Goal: Transaction & Acquisition: Purchase product/service

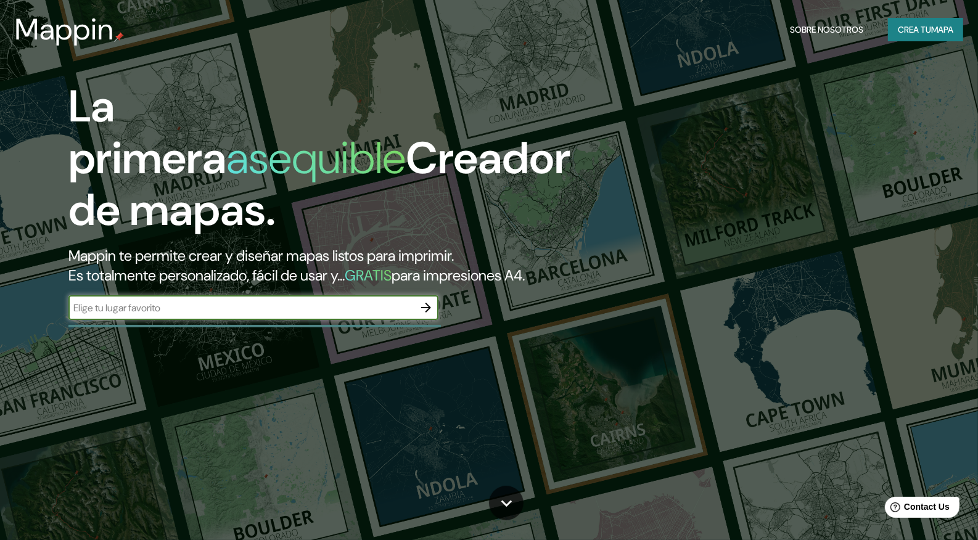
click at [303, 315] on input "text" at bounding box center [240, 308] width 345 height 14
type input "[PERSON_NAME][GEOGRAPHIC_DATA]"
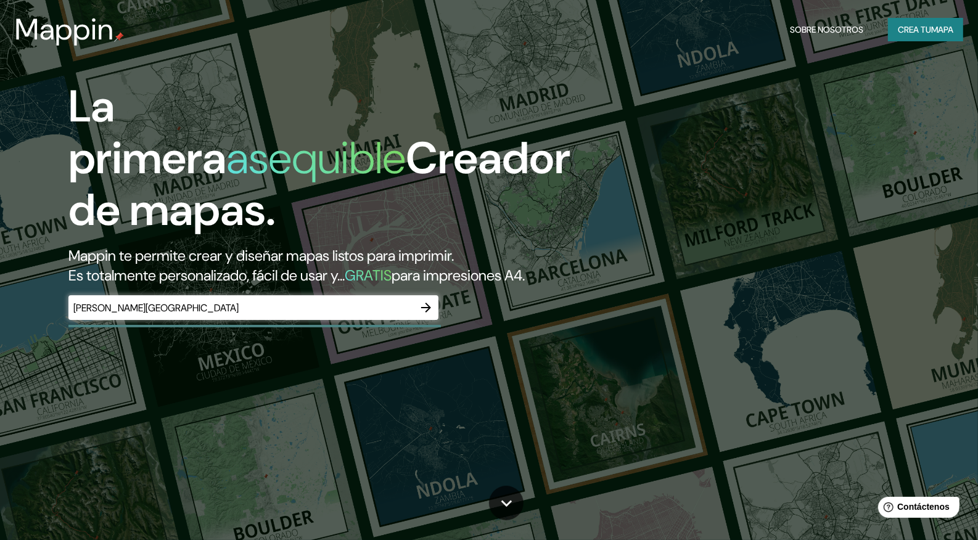
click at [440, 329] on div "La primera asequible Creador de mapas. Mappin te permite crear y diseñar mapas …" at bounding box center [313, 207] width 587 height 252
click at [434, 320] on button "button" at bounding box center [426, 307] width 25 height 25
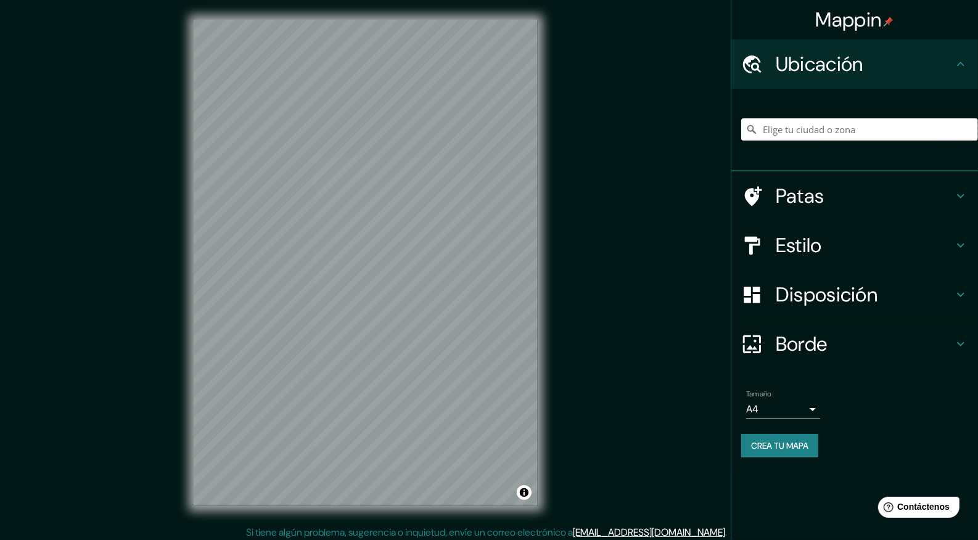
click at [869, 136] on input "Elige tu ciudad o zona" at bounding box center [859, 129] width 237 height 22
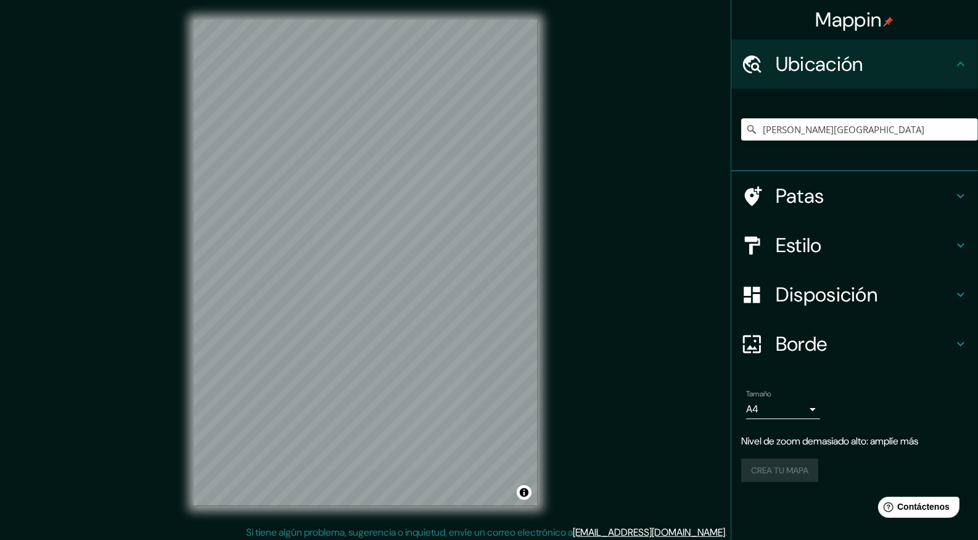
type input "[PERSON_NAME][GEOGRAPHIC_DATA]"
click at [446, 232] on div at bounding box center [447, 233] width 10 height 10
click at [799, 297] on font "Disposición" at bounding box center [827, 295] width 102 height 26
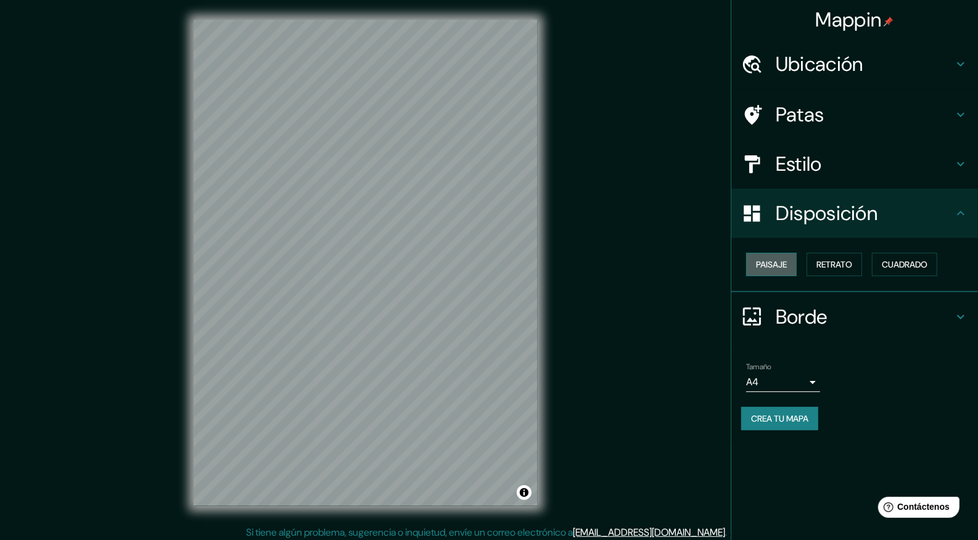
click at [789, 266] on button "Paisaje" at bounding box center [771, 264] width 51 height 23
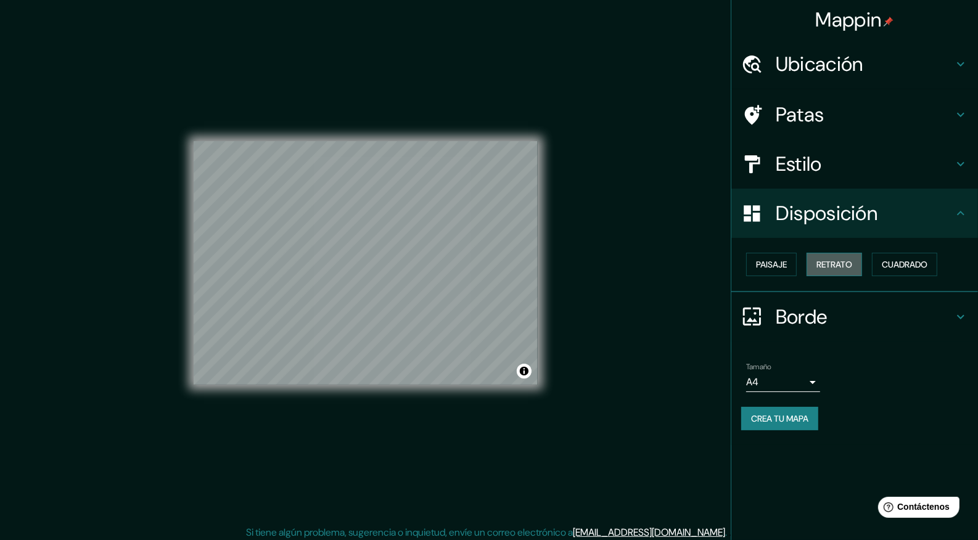
click at [847, 263] on font "Retrato" at bounding box center [834, 264] width 36 height 11
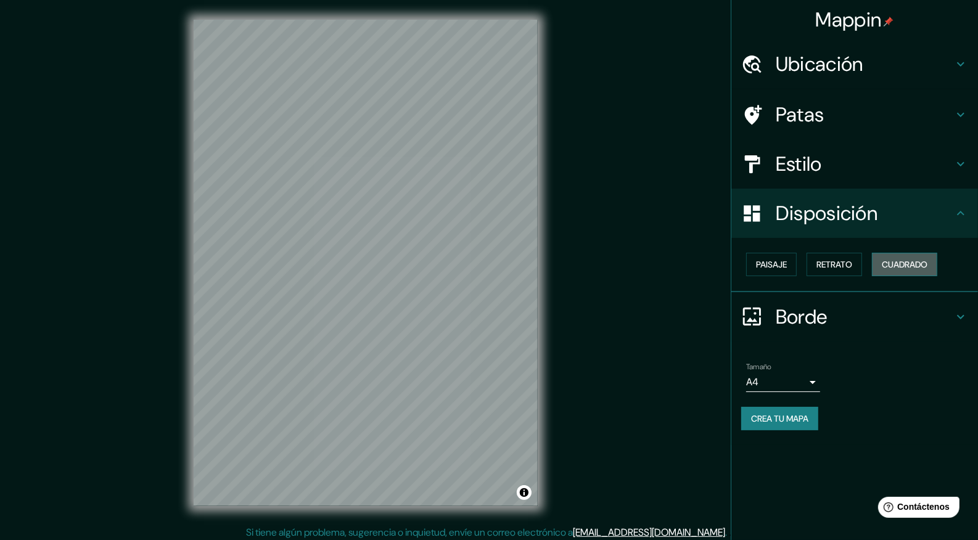
click at [899, 265] on font "Cuadrado" at bounding box center [905, 264] width 46 height 11
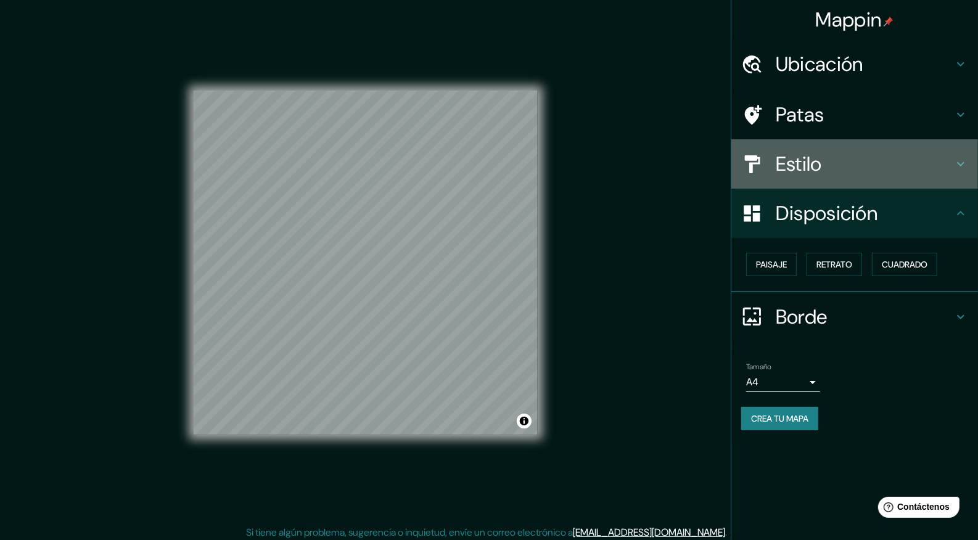
click at [820, 170] on font "Estilo" at bounding box center [799, 164] width 46 height 26
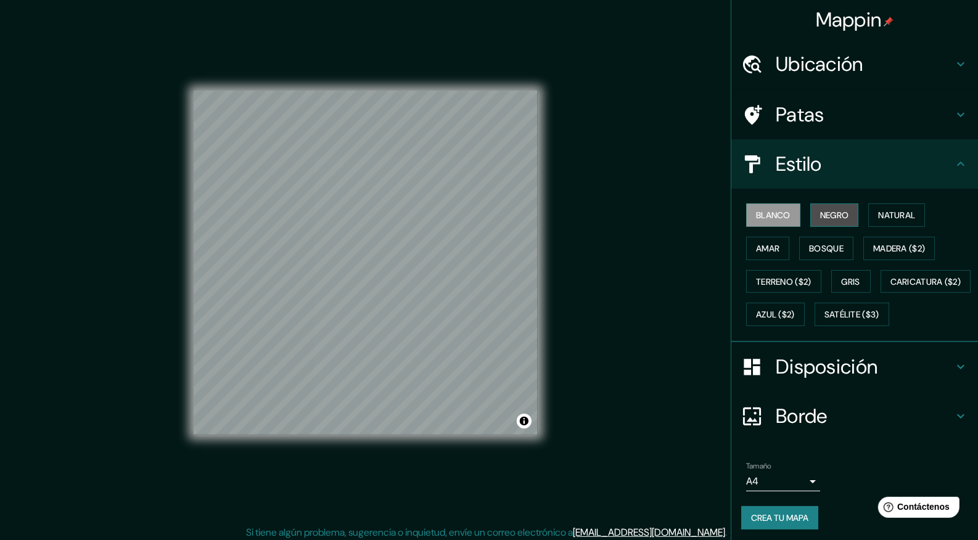
click at [820, 213] on font "Negro" at bounding box center [834, 215] width 29 height 11
click at [882, 212] on font "Natural" at bounding box center [896, 215] width 37 height 11
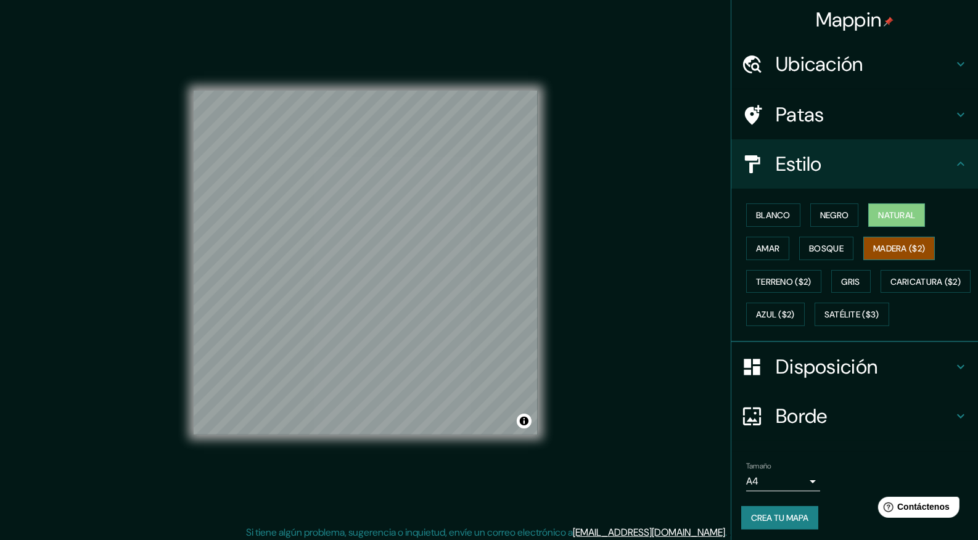
click at [880, 253] on font "Madera ($2)" at bounding box center [899, 248] width 52 height 16
click at [842, 271] on button "Gris" at bounding box center [850, 281] width 39 height 23
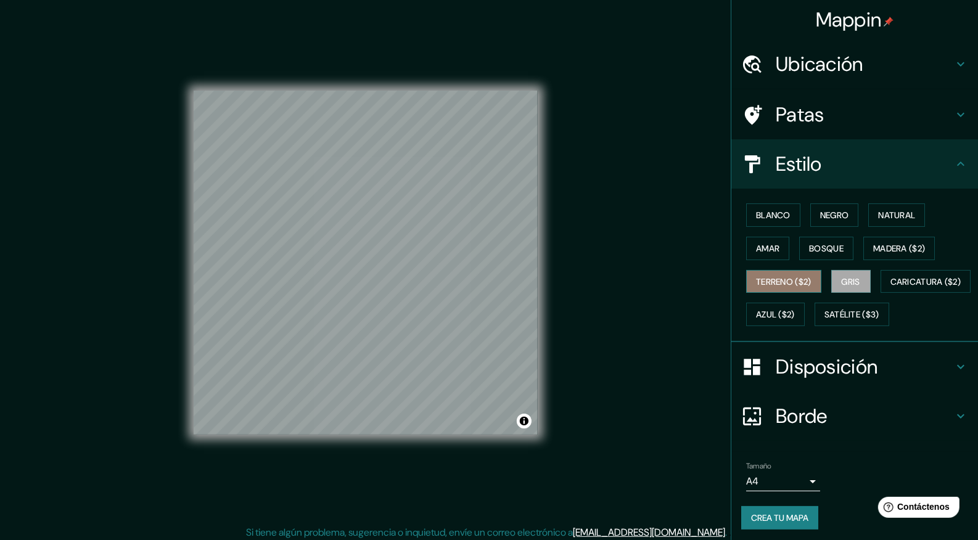
click at [802, 278] on font "Terreno ($2)" at bounding box center [783, 281] width 55 height 11
click at [890, 287] on font "Caricatura ($2)" at bounding box center [925, 281] width 71 height 11
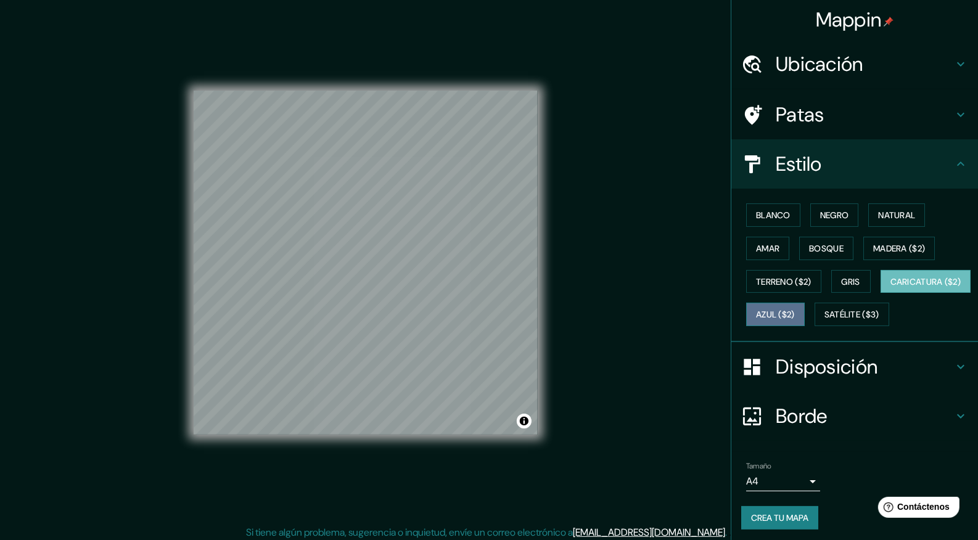
click at [795, 319] on font "Azul ($2)" at bounding box center [775, 314] width 39 height 16
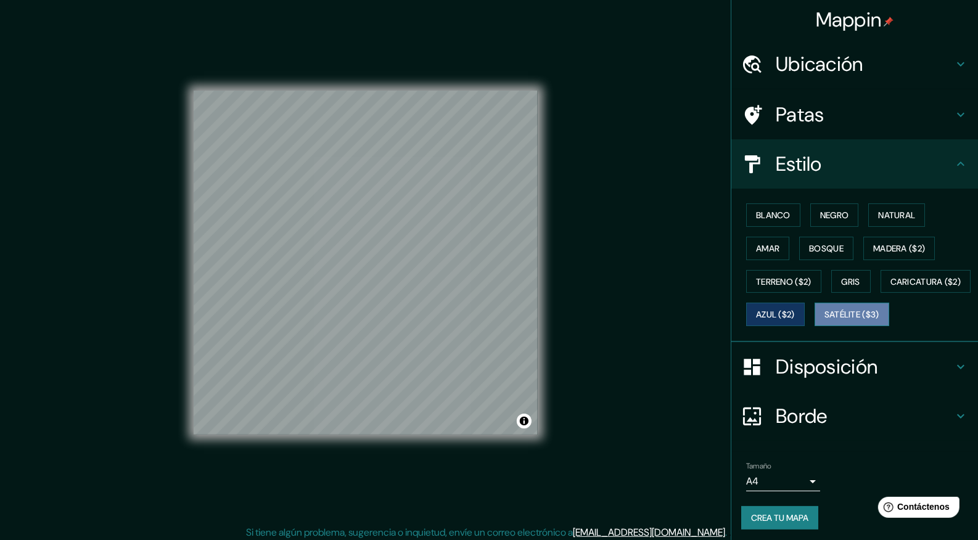
click at [824, 321] on font "Satélite ($3)" at bounding box center [851, 315] width 55 height 11
click at [896, 222] on font "Natural" at bounding box center [896, 215] width 37 height 16
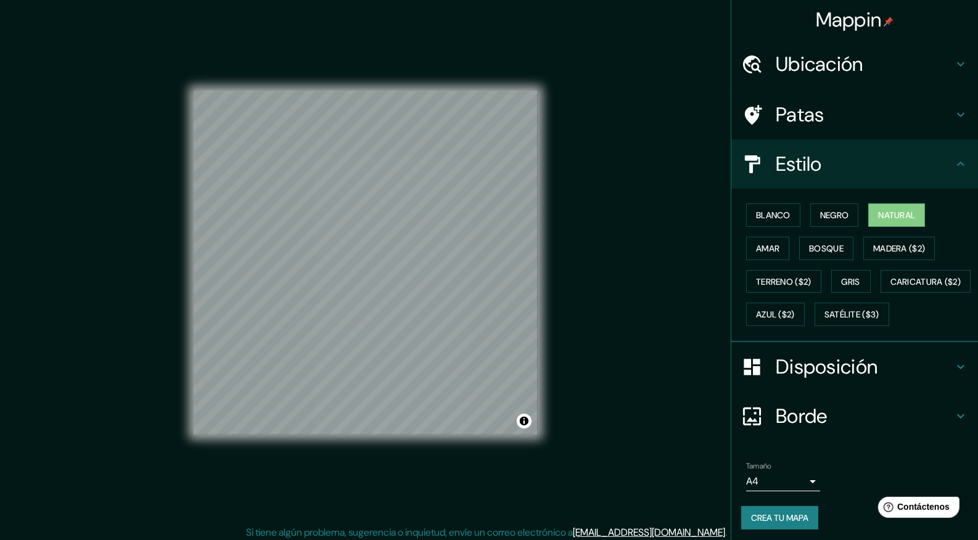
click at [808, 380] on font "Disposición" at bounding box center [827, 367] width 102 height 26
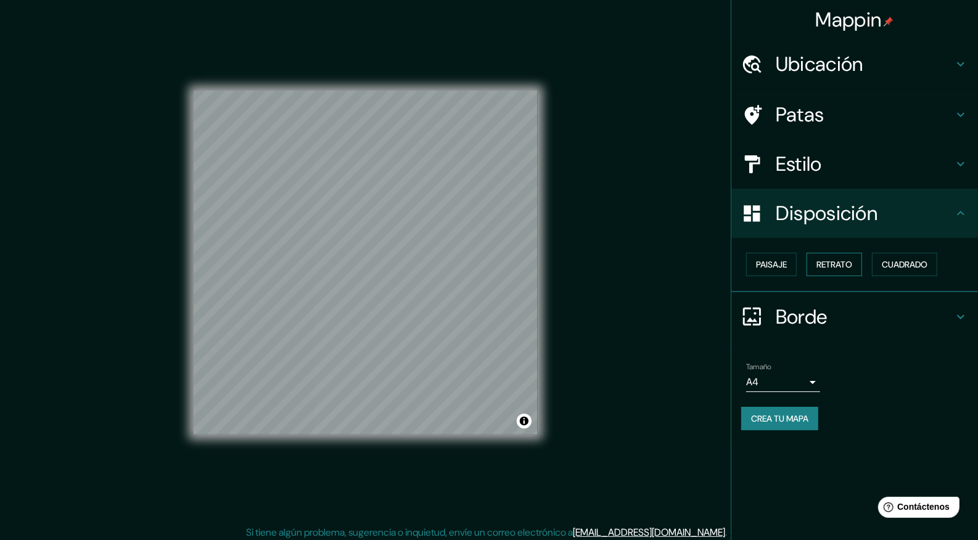
click at [839, 257] on font "Retrato" at bounding box center [834, 265] width 36 height 16
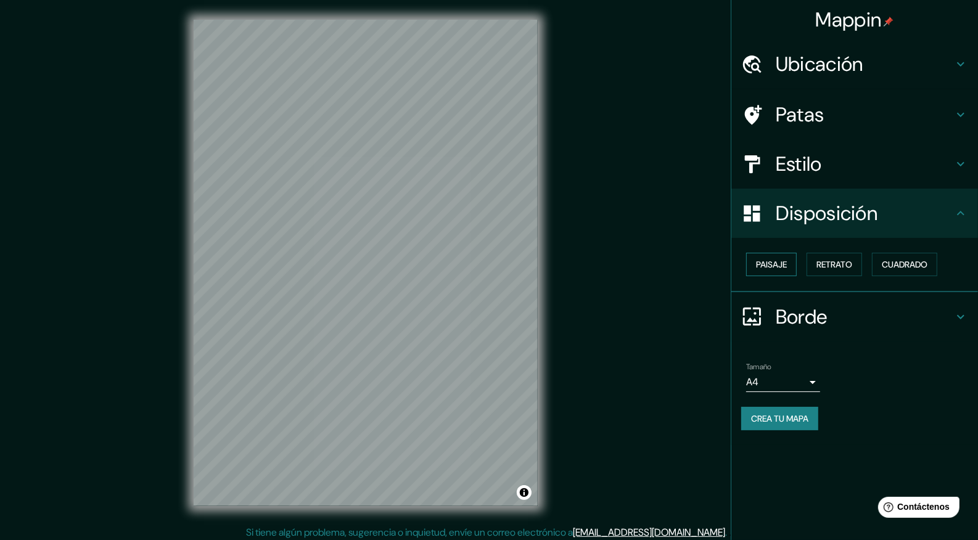
click at [778, 272] on button "Paisaje" at bounding box center [771, 264] width 51 height 23
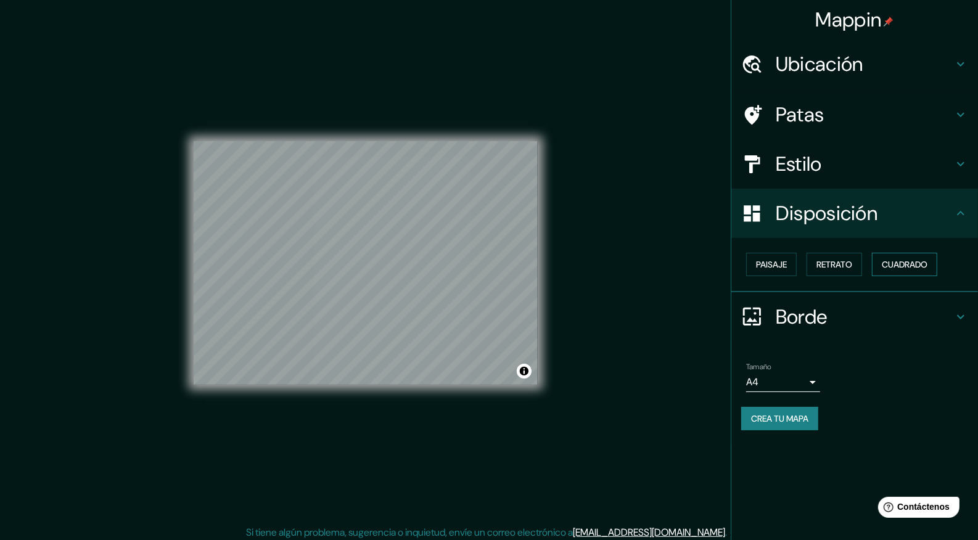
click at [923, 272] on button "Cuadrado" at bounding box center [904, 264] width 65 height 23
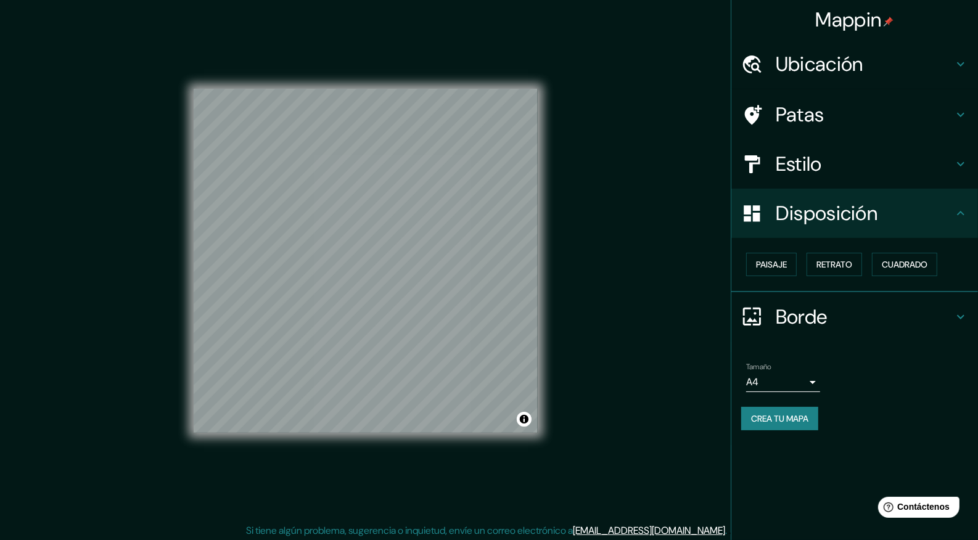
scroll to position [5, 0]
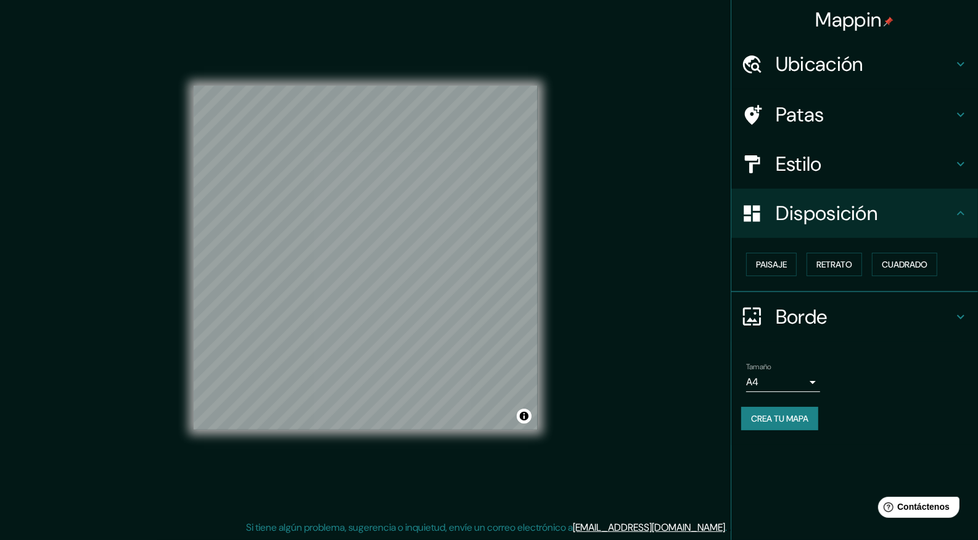
click at [763, 277] on div "Paisaje Retrato Cuadrado" at bounding box center [859, 264] width 237 height 33
click at [763, 270] on font "Paisaje" at bounding box center [771, 265] width 31 height 16
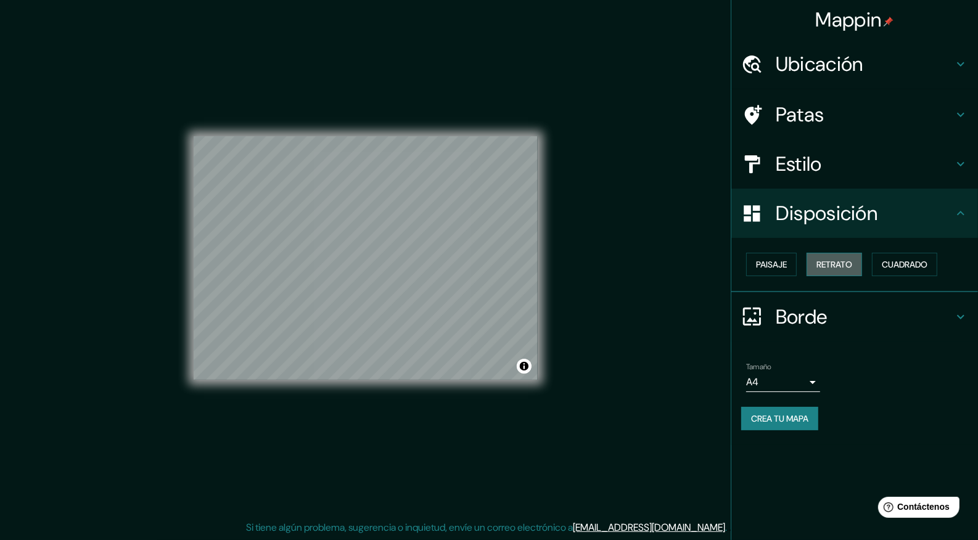
click at [824, 268] on font "Retrato" at bounding box center [834, 264] width 36 height 11
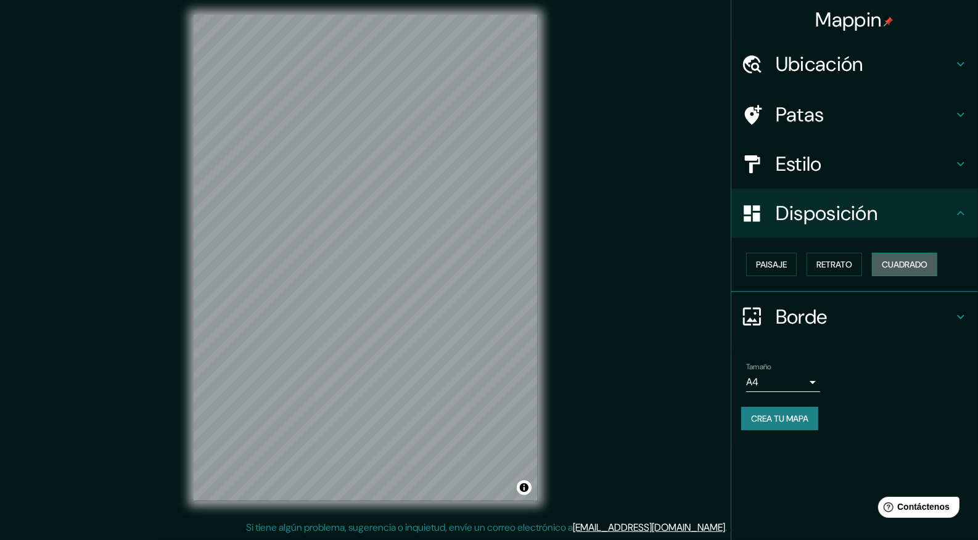
click at [900, 266] on font "Cuadrado" at bounding box center [905, 264] width 46 height 11
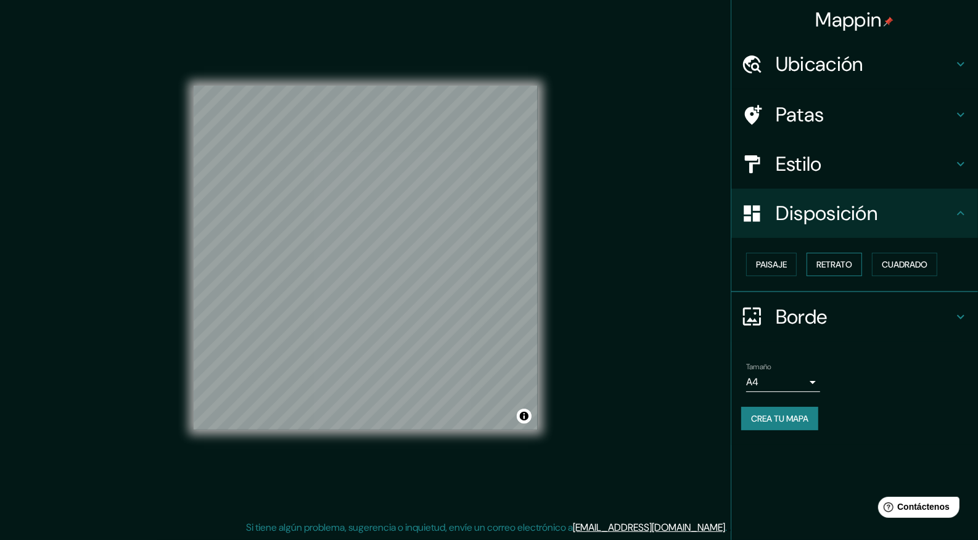
click at [813, 264] on button "Retrato" at bounding box center [834, 264] width 55 height 23
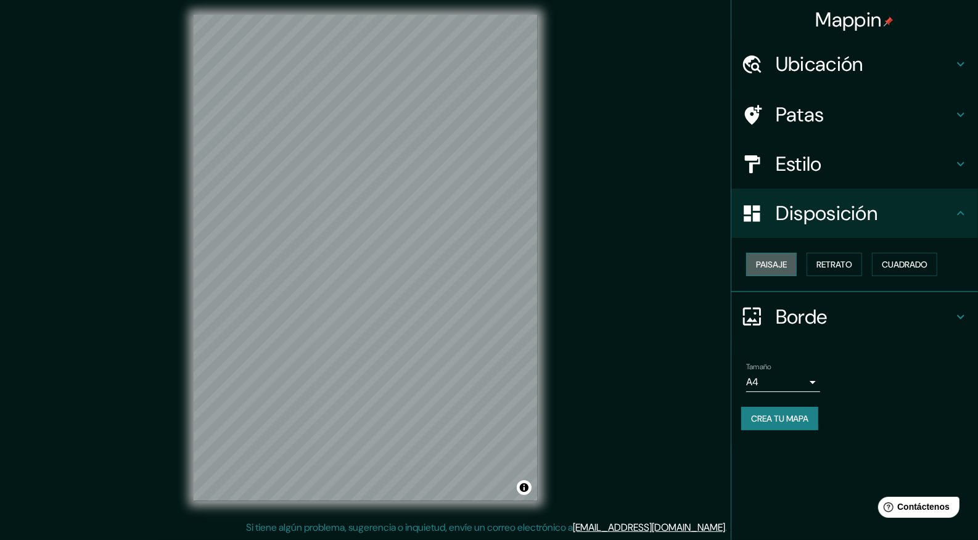
click at [771, 264] on font "Paisaje" at bounding box center [771, 264] width 31 height 11
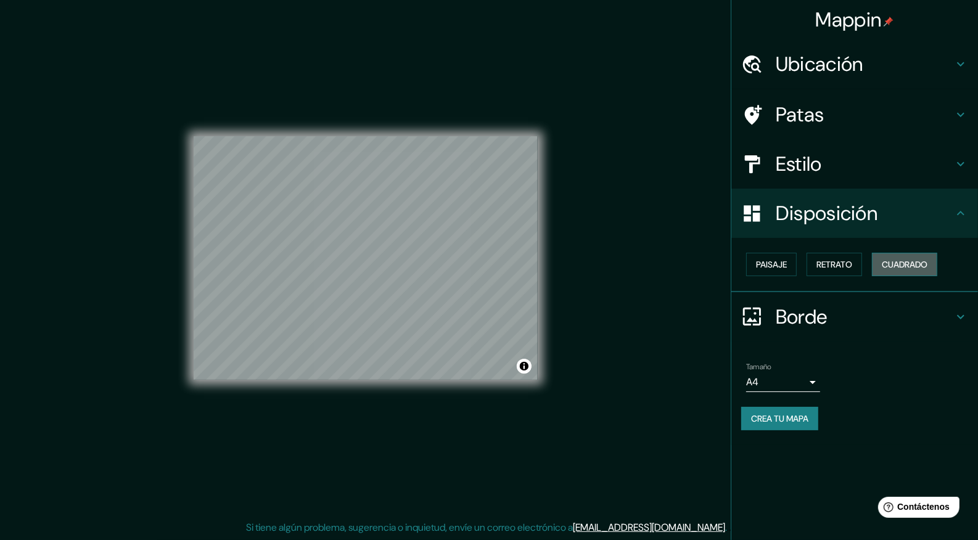
click at [903, 266] on font "Cuadrado" at bounding box center [905, 264] width 46 height 11
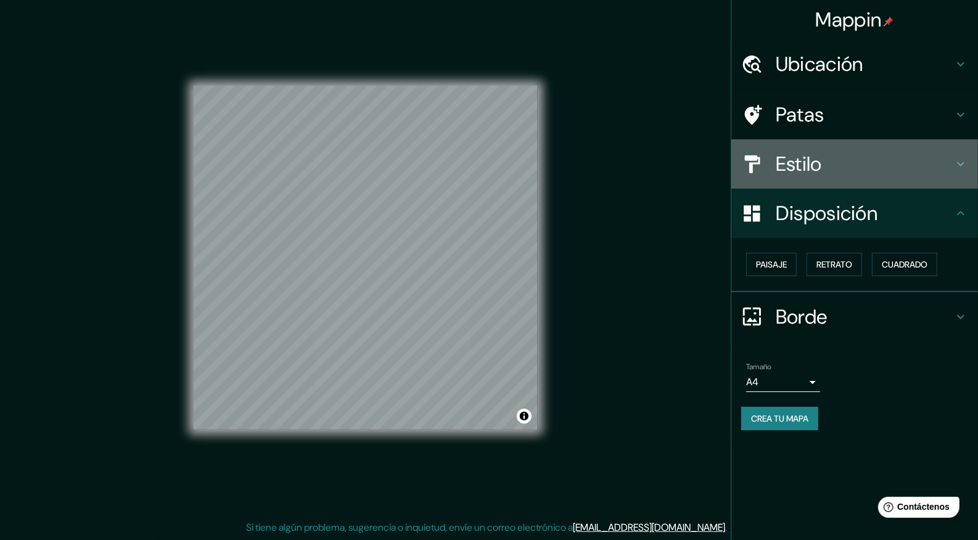
click at [857, 166] on h4 "Estilo" at bounding box center [865, 164] width 178 height 25
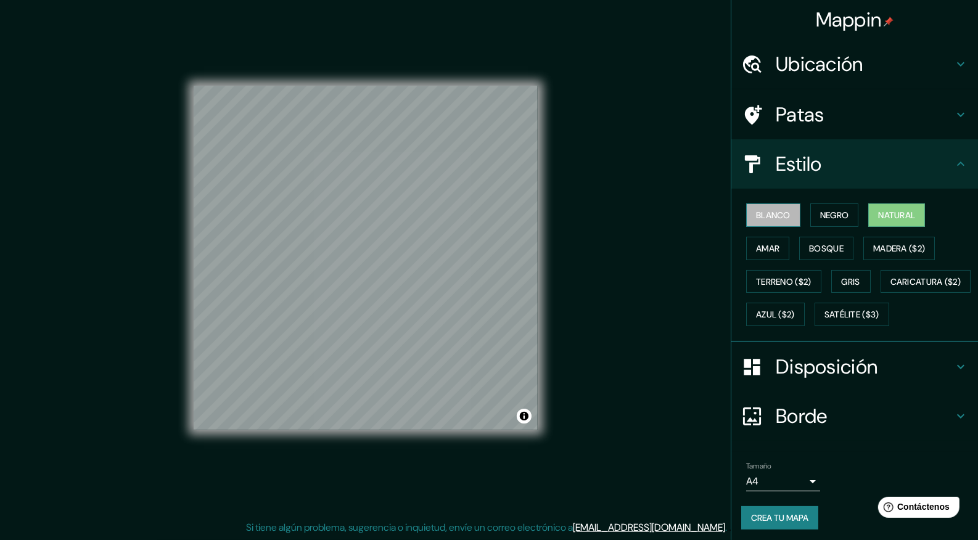
click at [770, 217] on font "Blanco" at bounding box center [773, 215] width 35 height 11
click at [800, 215] on div "Blanco Negro Natural Amar Bosque Madera ($2) Terreno ($2) Gris Caricatura ($2) …" at bounding box center [859, 265] width 237 height 133
click at [820, 216] on font "Negro" at bounding box center [834, 215] width 29 height 11
click at [757, 249] on font "Amar" at bounding box center [767, 248] width 23 height 11
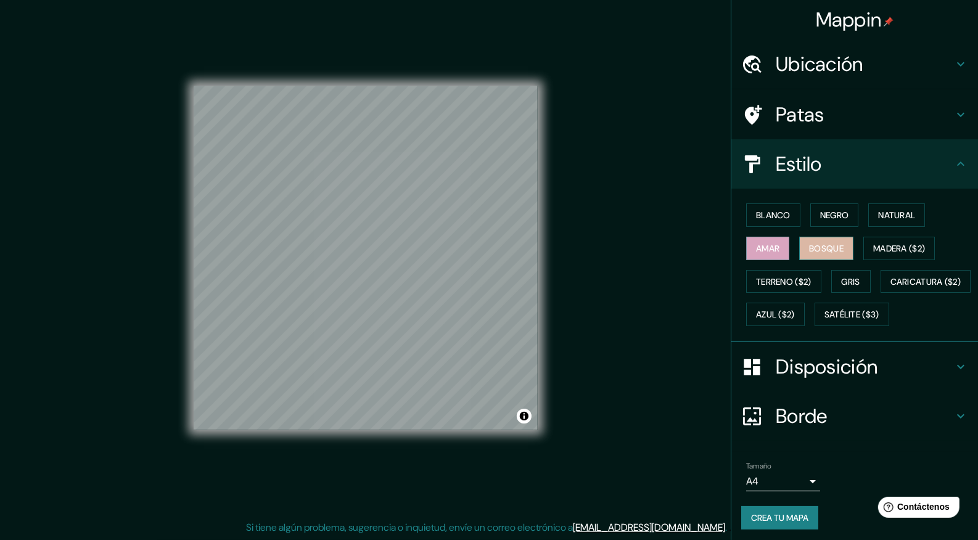
click at [809, 248] on font "Bosque" at bounding box center [826, 248] width 35 height 11
click at [873, 252] on font "Madera ($2)" at bounding box center [899, 248] width 52 height 11
click at [831, 285] on button "Gris" at bounding box center [850, 281] width 39 height 23
click at [795, 313] on font "Azul ($2)" at bounding box center [775, 315] width 39 height 11
click at [791, 326] on div "Blanco Negro Natural Amar Bosque Madera ($2) Terreno ($2) Gris Caricatura ($2) …" at bounding box center [859, 265] width 237 height 133
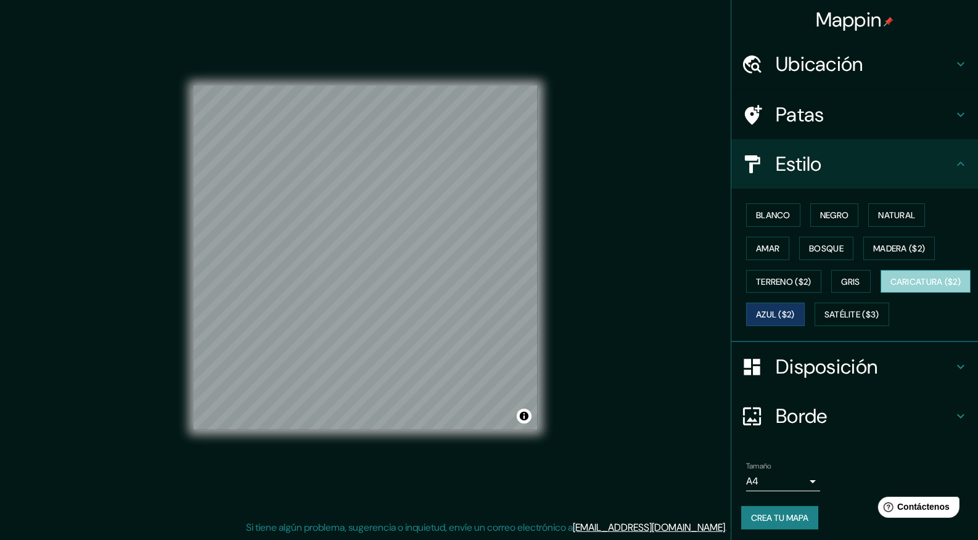
click at [881, 294] on button "Caricatura ($2)" at bounding box center [926, 281] width 91 height 23
drag, startPoint x: 787, startPoint y: 335, endPoint x: 844, endPoint y: 343, distance: 56.7
click at [844, 331] on div "Blanco Negro Natural Amar Bosque Madera ($2) Terreno ($2) Gris Caricatura ($2) …" at bounding box center [859, 265] width 237 height 133
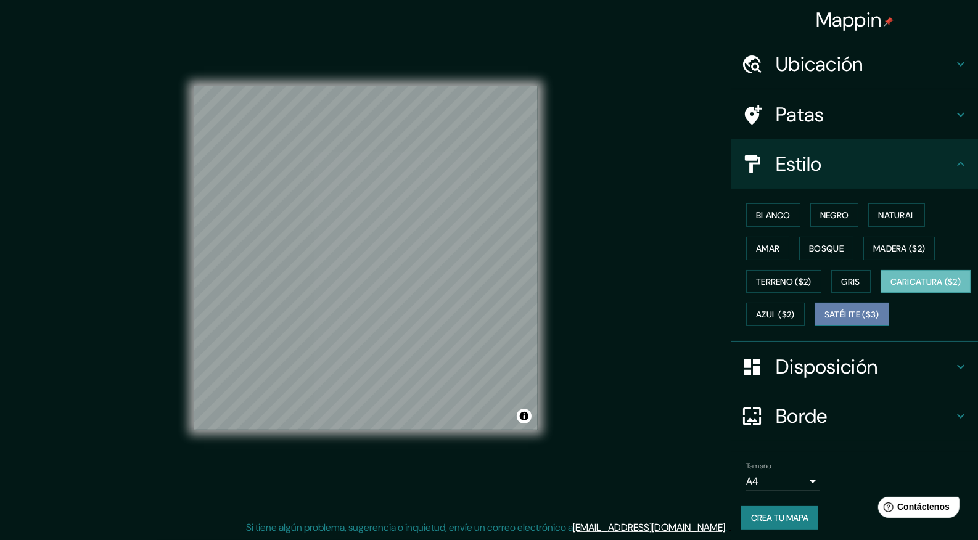
click at [824, 323] on font "Satélite ($3)" at bounding box center [851, 314] width 55 height 16
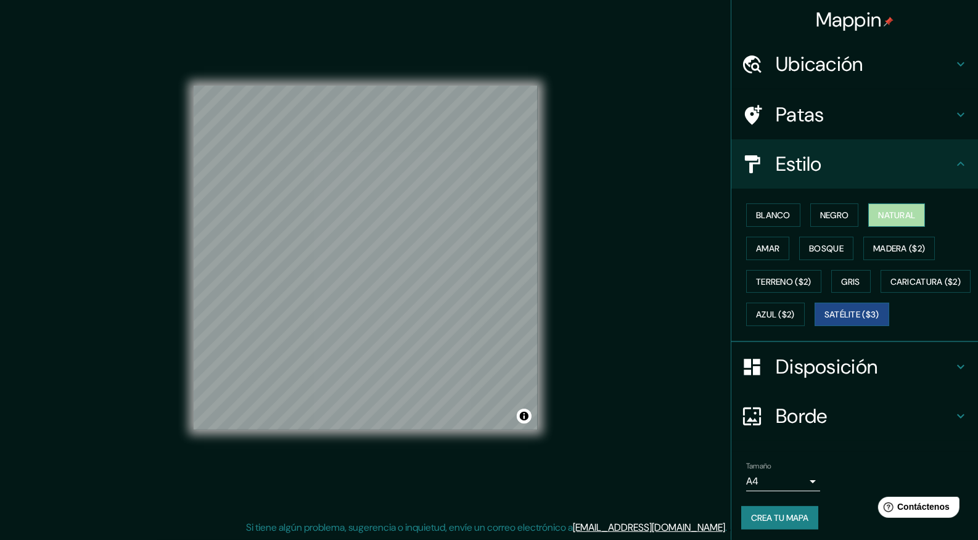
click at [882, 213] on font "Natural" at bounding box center [896, 215] width 37 height 11
